Goal: Download file/media

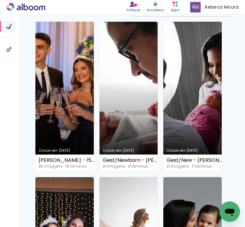
scroll to position [64, 0]
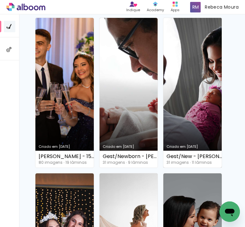
click at [196, 115] on link "Criado em [DATE]" at bounding box center [192, 93] width 58 height 150
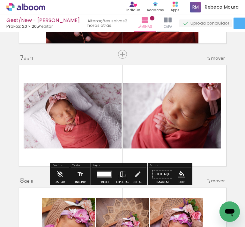
scroll to position [638, 0]
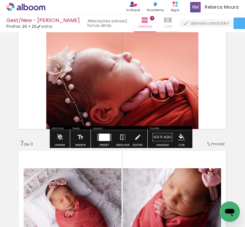
click at [166, 20] on iron-icon at bounding box center [168, 20] width 8 height 8
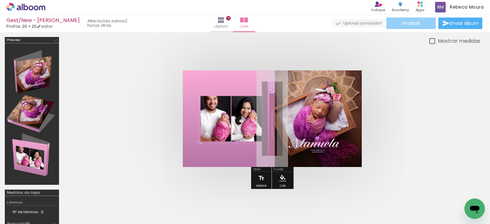
click at [245, 22] on span "Finalizar" at bounding box center [411, 23] width 18 height 4
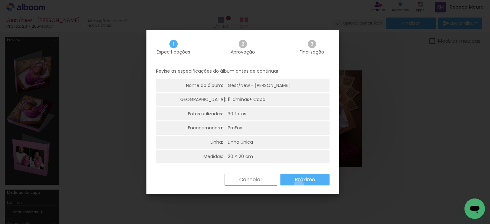
click at [245, 185] on paper-button "Próximo" at bounding box center [304, 179] width 49 height 11
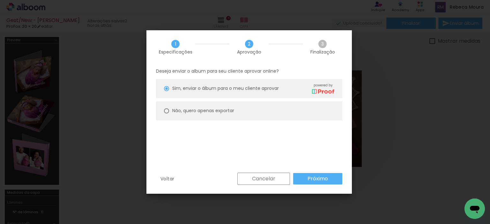
click at [242, 120] on paper-radio-button "Não, quero apenas exportar" at bounding box center [249, 110] width 186 height 19
type paper-radio-button "on"
click at [245, 177] on paper-button "Próximo" at bounding box center [317, 178] width 49 height 11
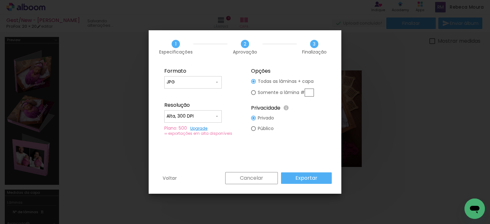
type input "Alta, 300 DPI"
click at [245, 177] on paper-button "Exportar" at bounding box center [306, 178] width 51 height 11
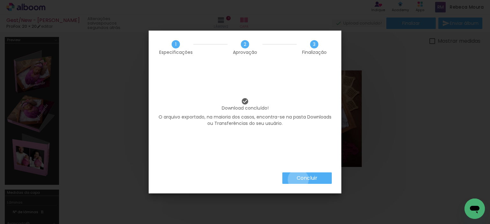
click at [0, 0] on slot "Concluir" at bounding box center [0, 0] width 0 height 0
